Goal: Task Accomplishment & Management: Complete application form

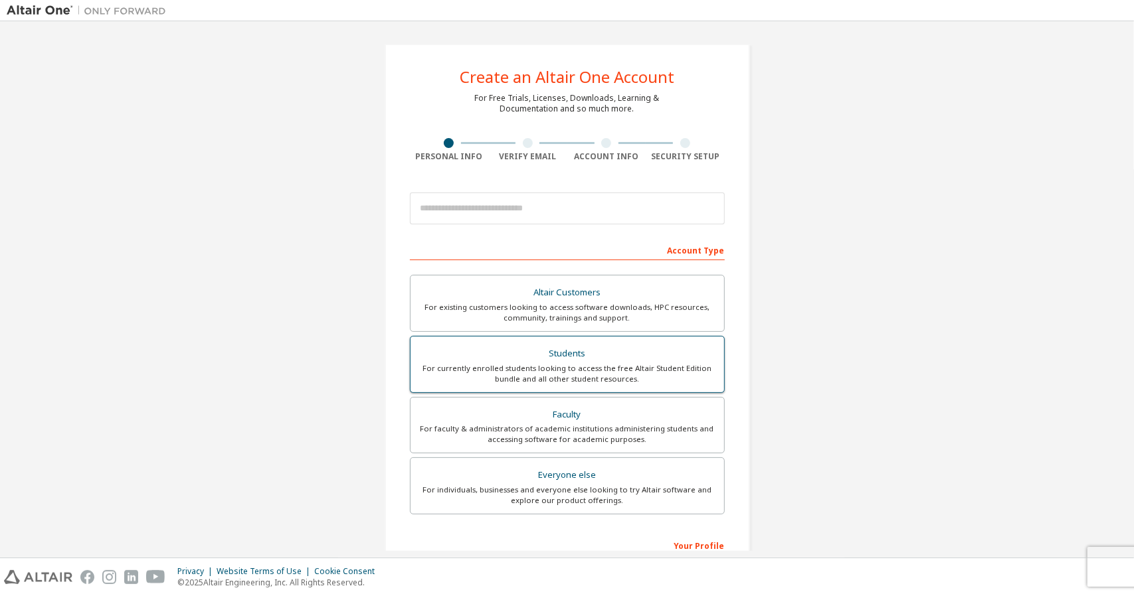
click at [601, 357] on div "Students" at bounding box center [567, 354] width 298 height 19
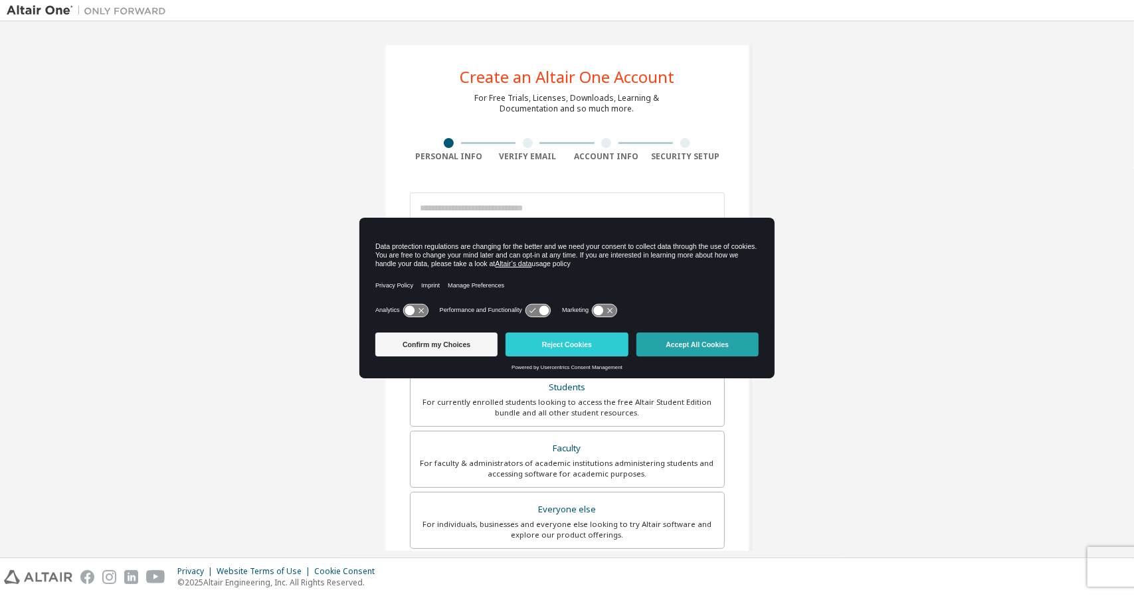
click at [662, 345] on button "Accept All Cookies" at bounding box center [697, 345] width 122 height 24
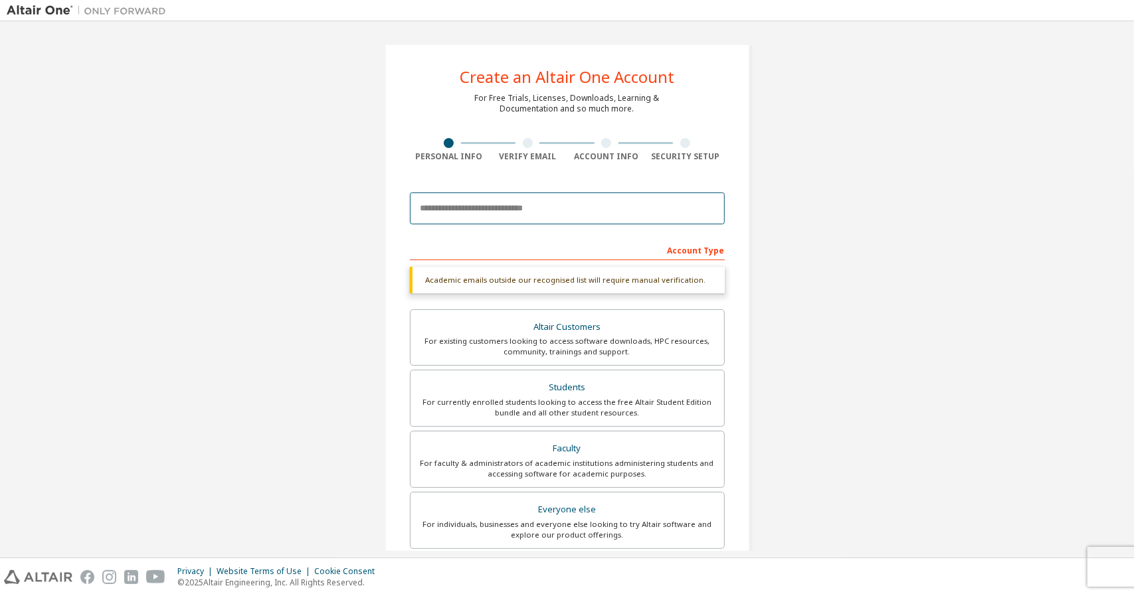
click at [546, 212] on input "email" at bounding box center [567, 209] width 315 height 32
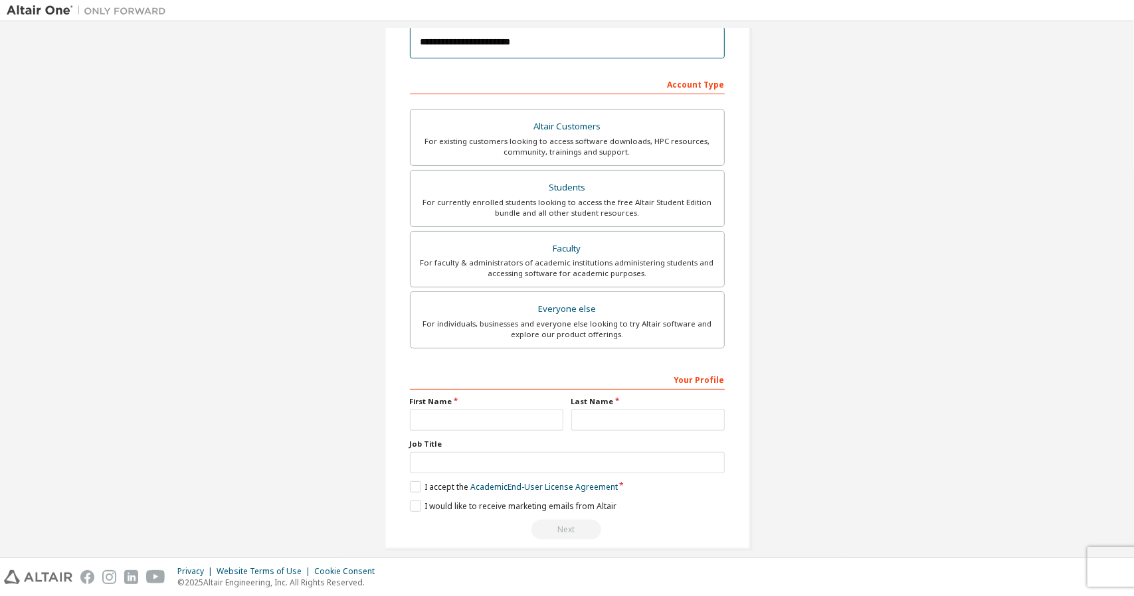
scroll to position [177, 0]
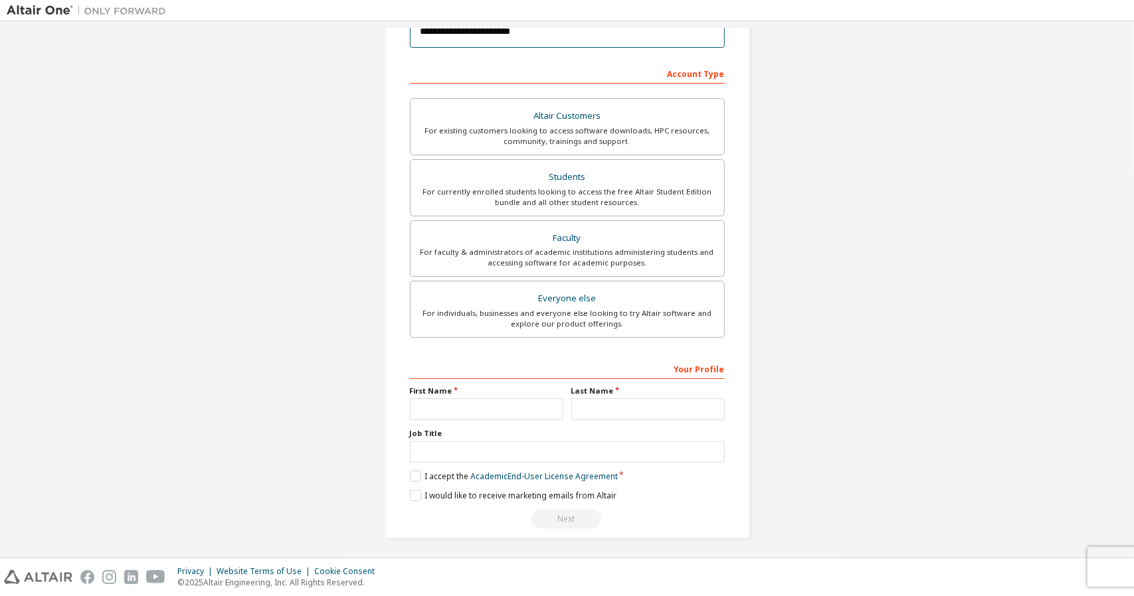
type input "**********"
click at [469, 401] on input "text" at bounding box center [486, 410] width 153 height 22
type input "*******"
type input "********"
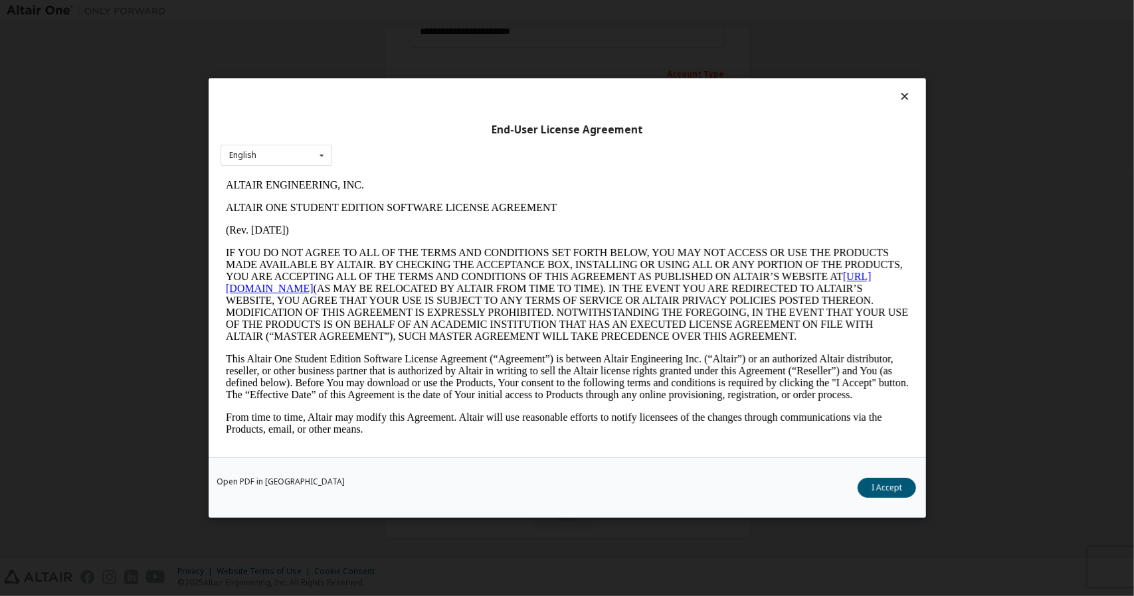
scroll to position [0, 0]
click at [909, 92] on icon at bounding box center [904, 96] width 14 height 12
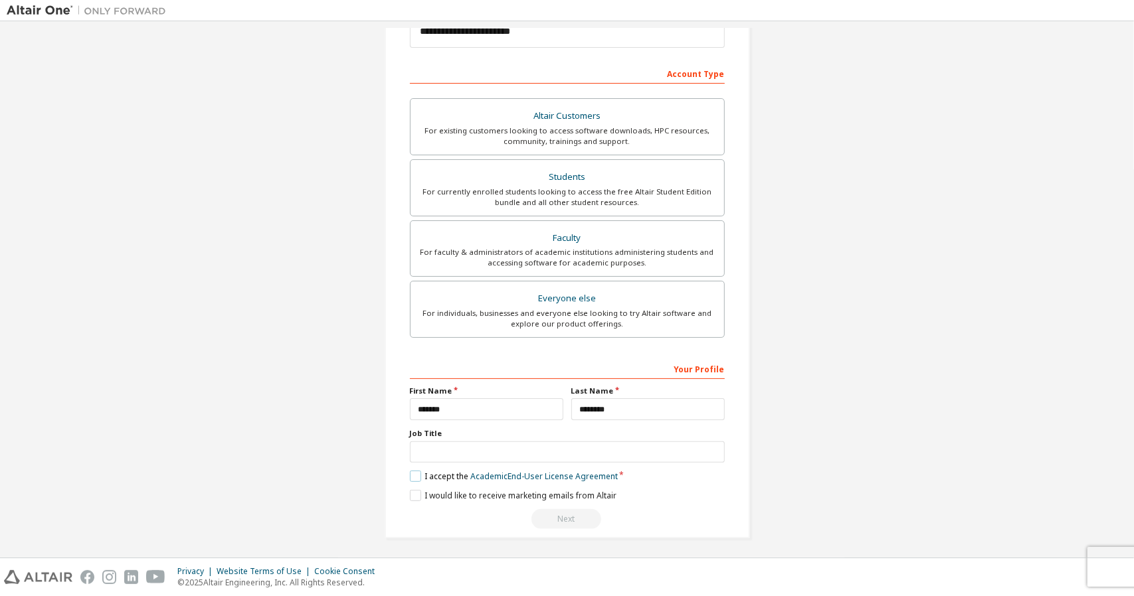
click at [410, 477] on label "I accept the Academic End-User License Agreement" at bounding box center [514, 476] width 208 height 11
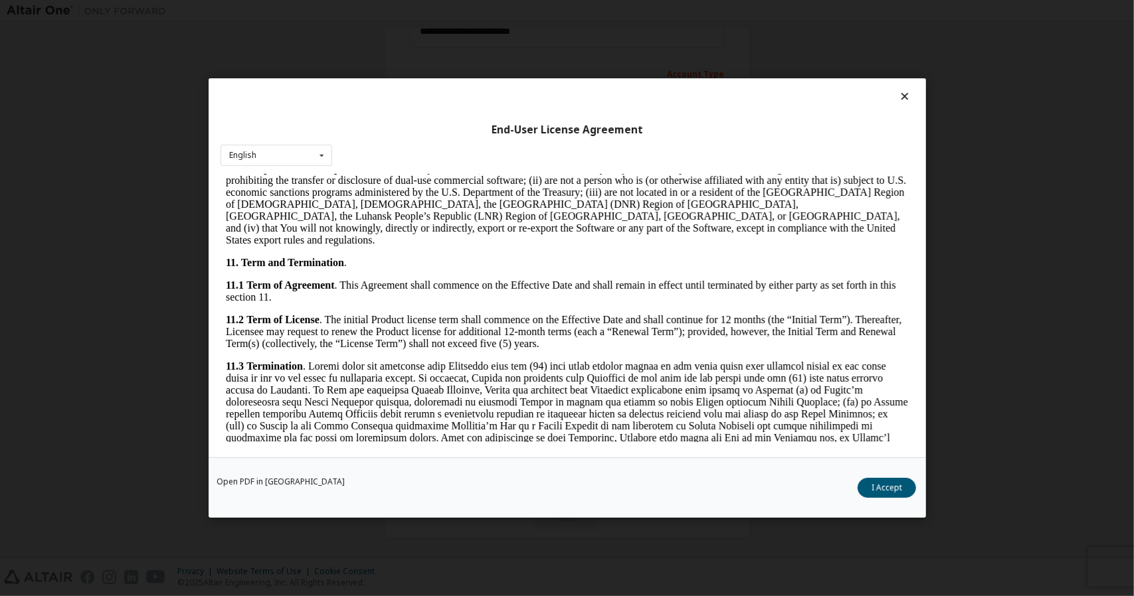
scroll to position [2059, 0]
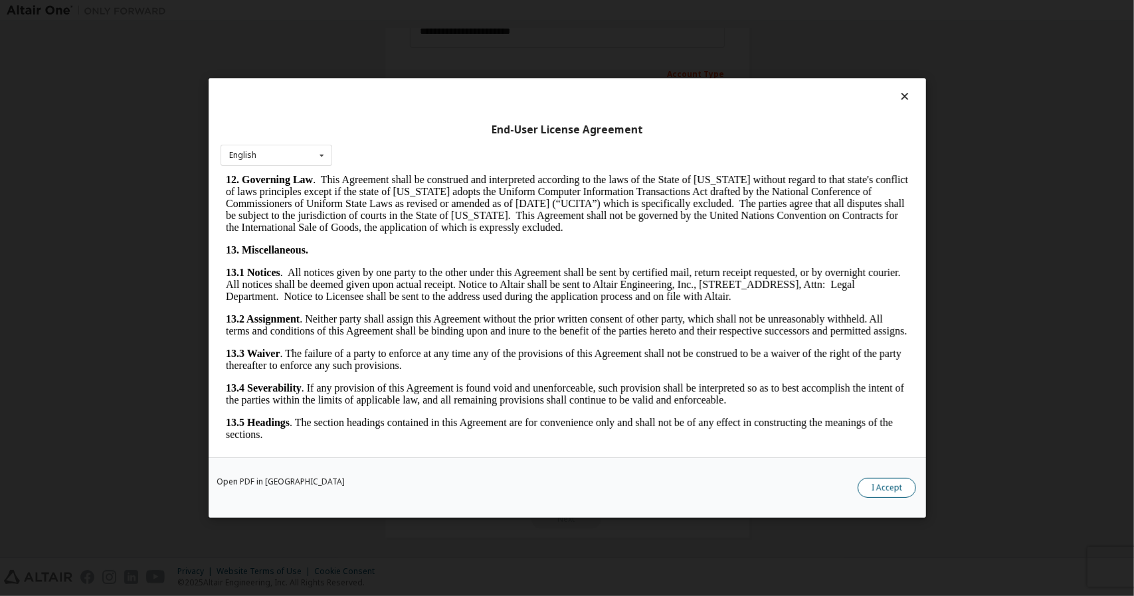
click at [878, 488] on button "I Accept" at bounding box center [886, 488] width 58 height 20
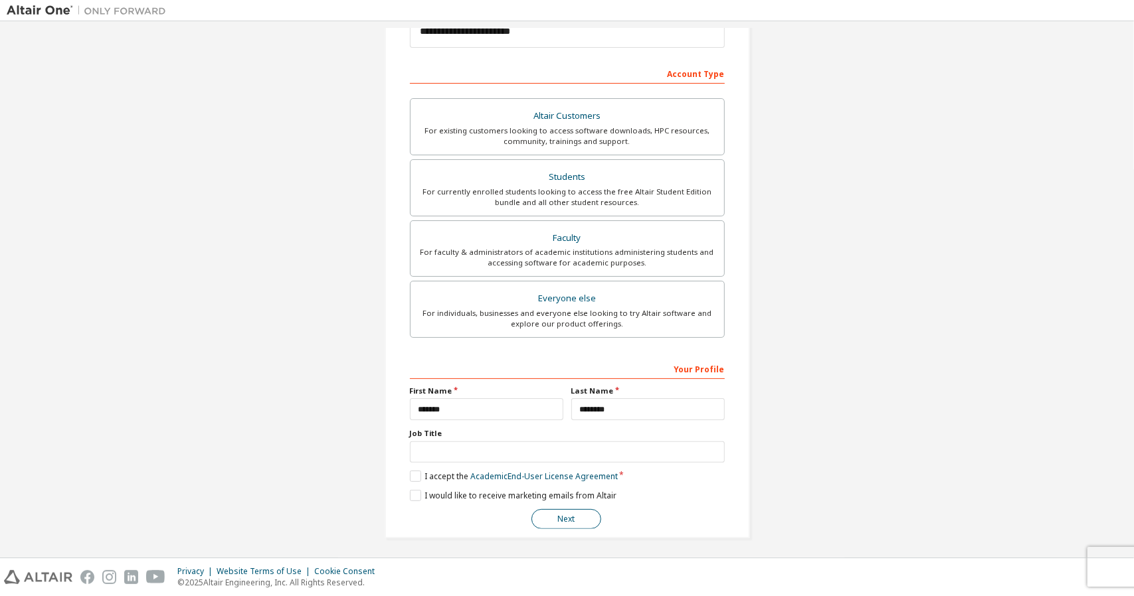
click at [576, 514] on button "Next" at bounding box center [566, 519] width 70 height 20
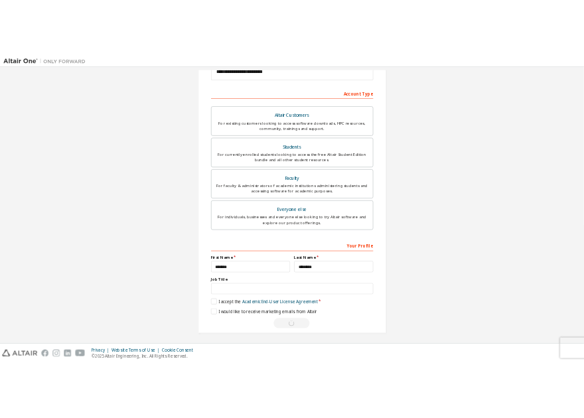
scroll to position [0, 0]
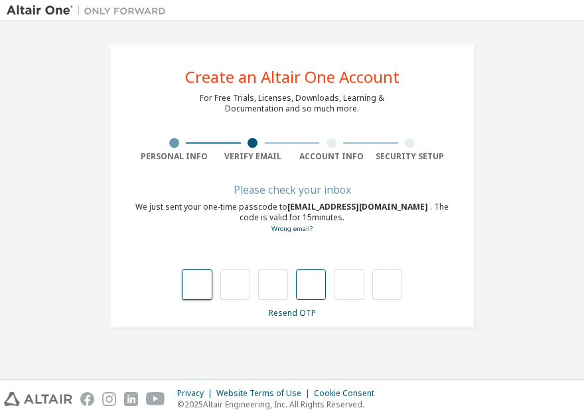
type input "*"
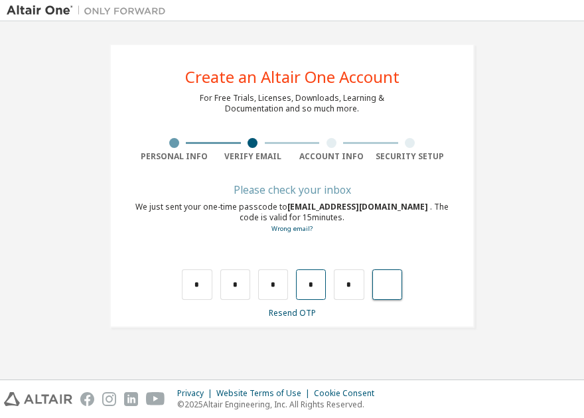
type input "*"
